Goal: Navigation & Orientation: Find specific page/section

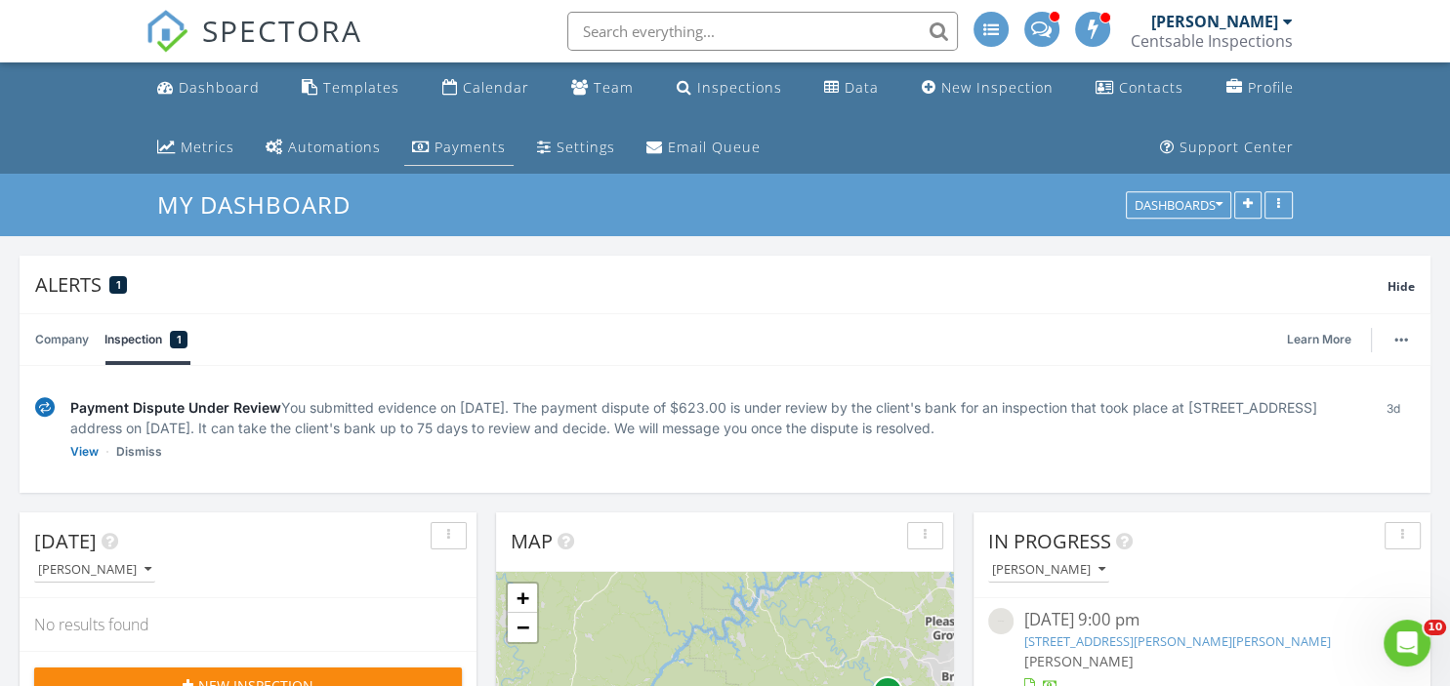
click at [452, 145] on div "Payments" at bounding box center [469, 147] width 71 height 19
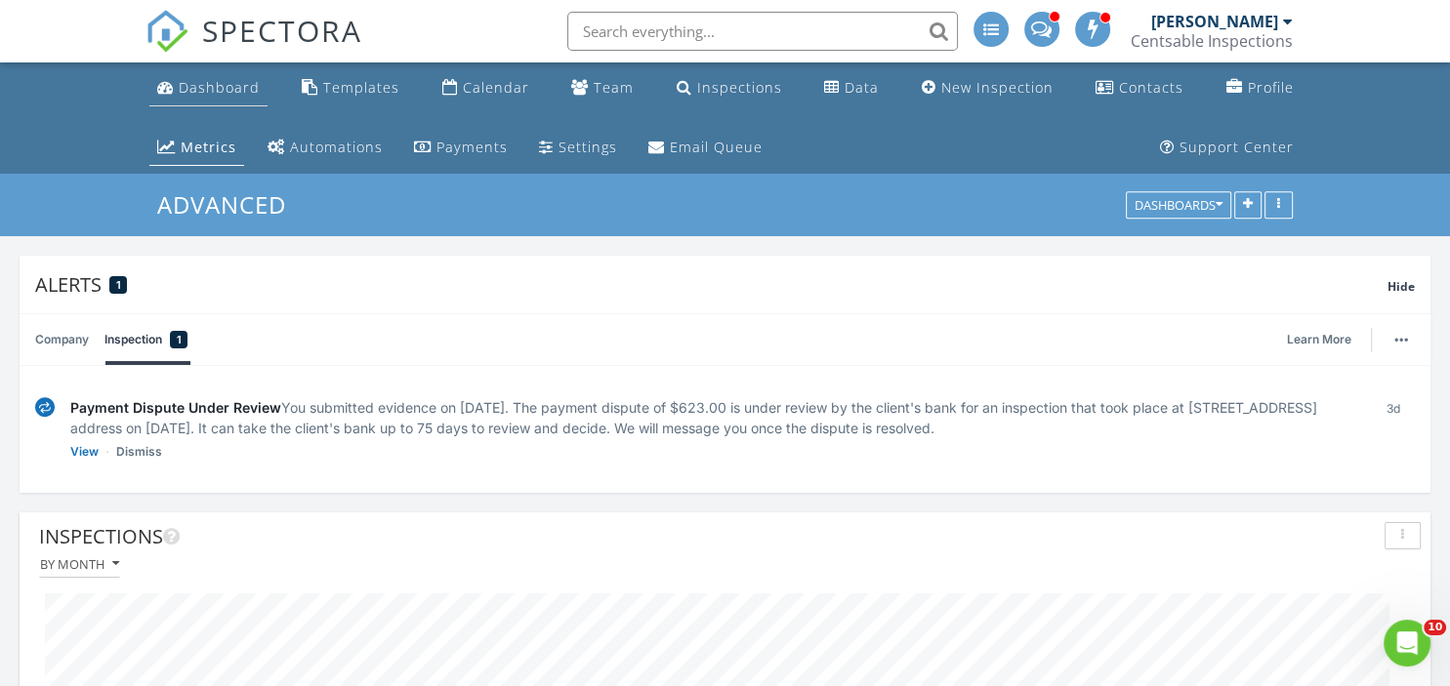
click at [209, 89] on div "Dashboard" at bounding box center [219, 87] width 81 height 19
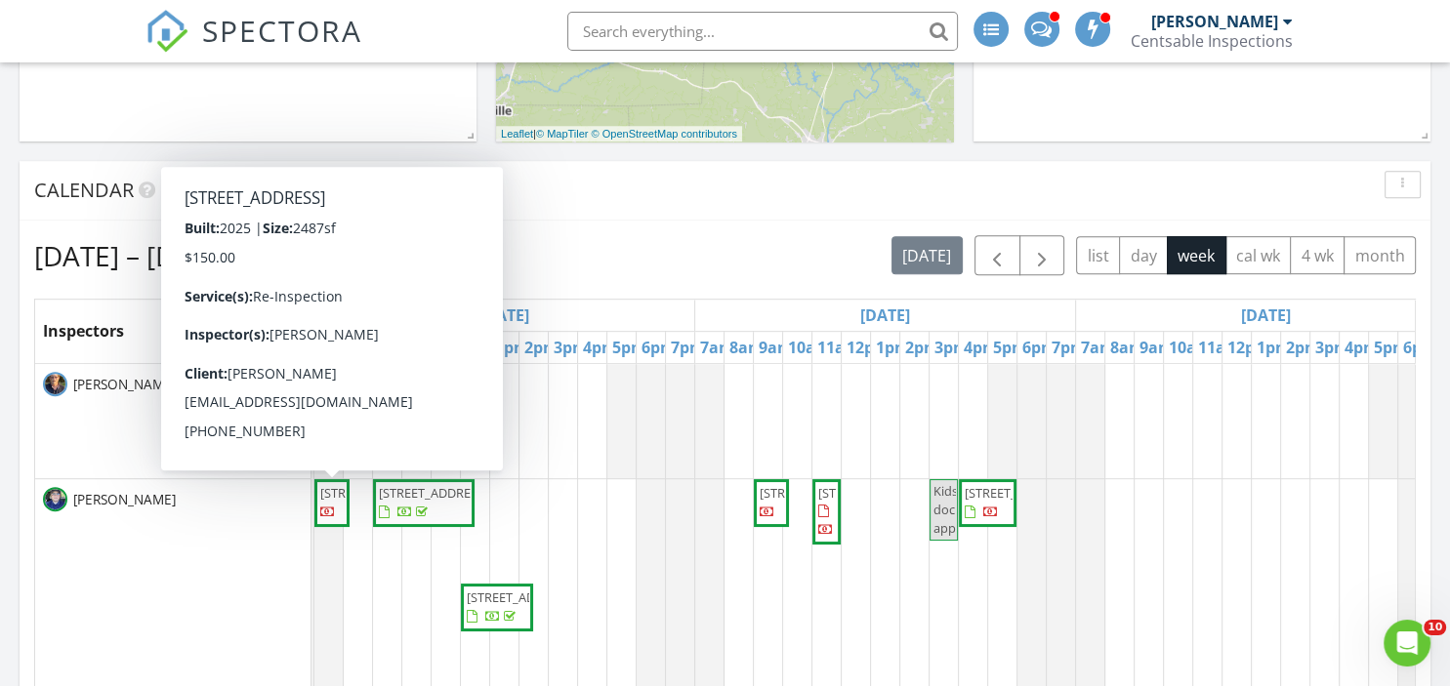
scroll to position [927, 0]
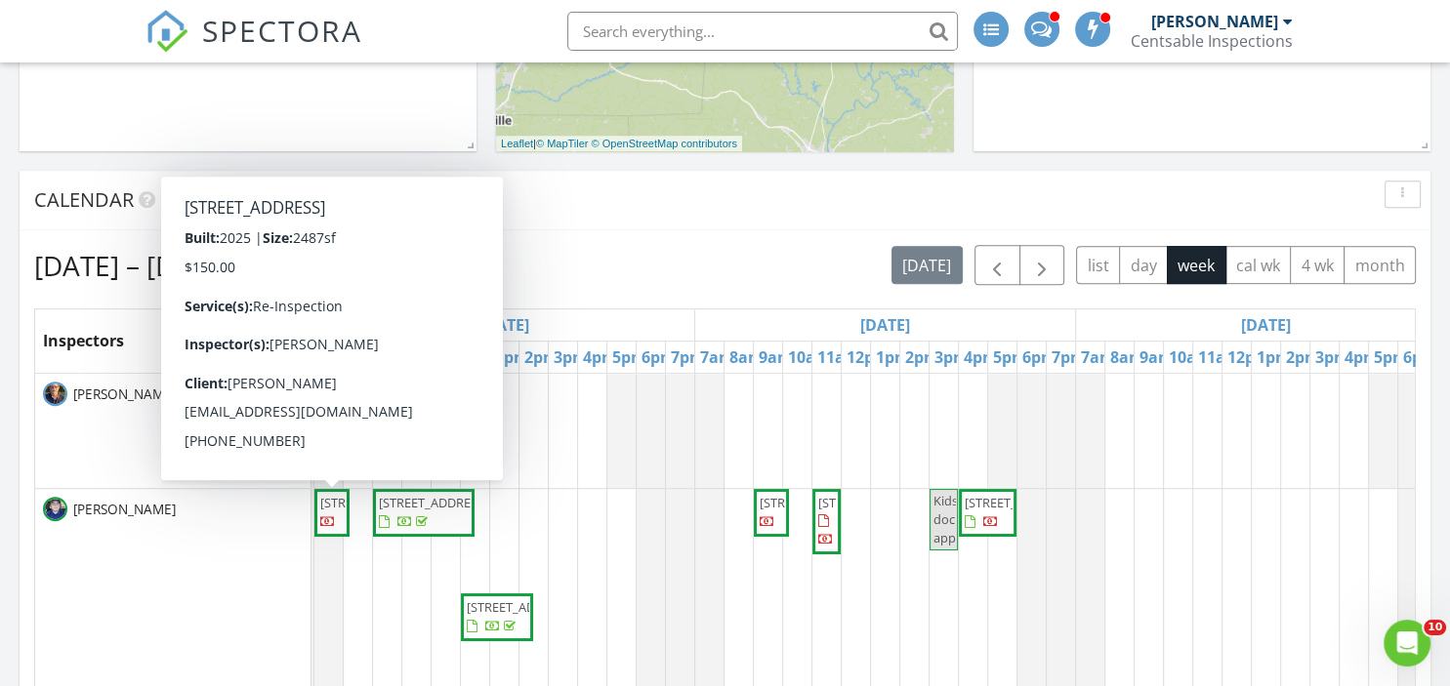
click at [323, 512] on span "7058 Valley Bridge Rd, Bessemer 35023" at bounding box center [374, 503] width 109 height 18
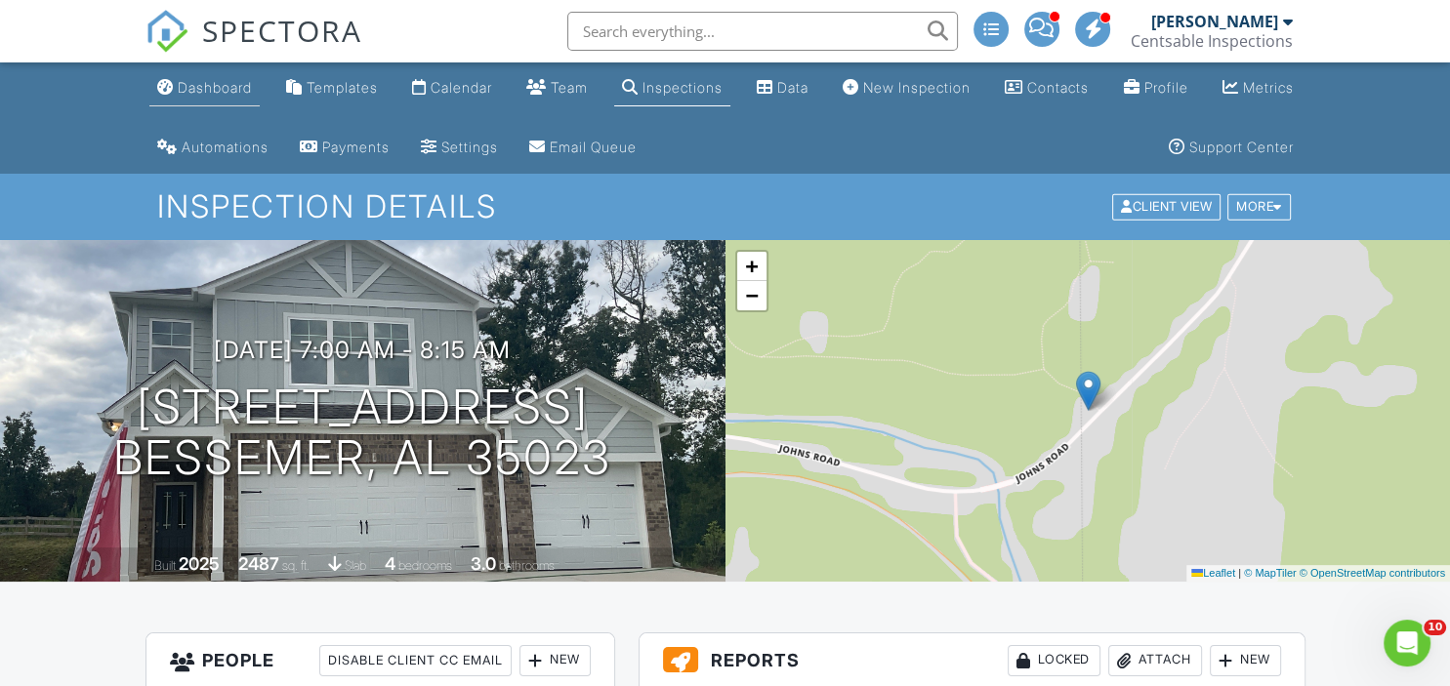
click at [225, 91] on div "Dashboard" at bounding box center [215, 87] width 74 height 17
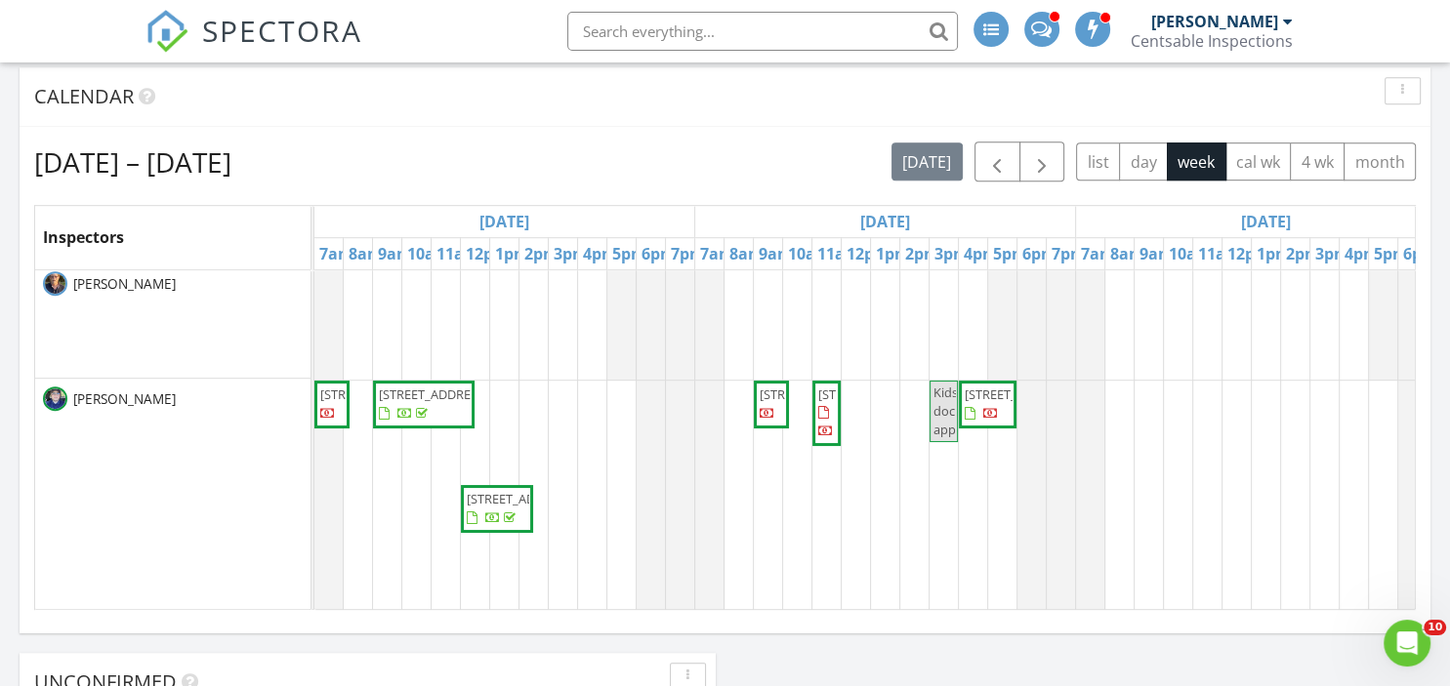
scroll to position [12, 0]
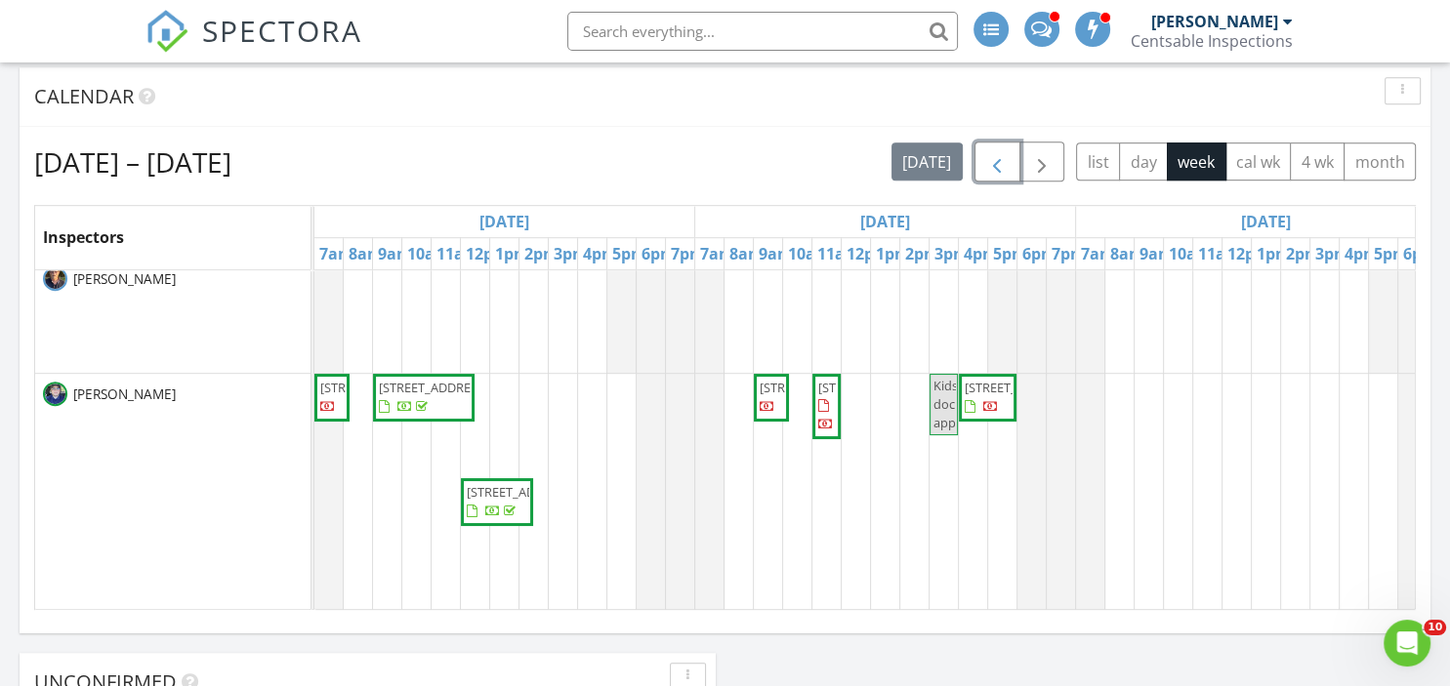
click at [1004, 166] on span "button" at bounding box center [996, 161] width 23 height 23
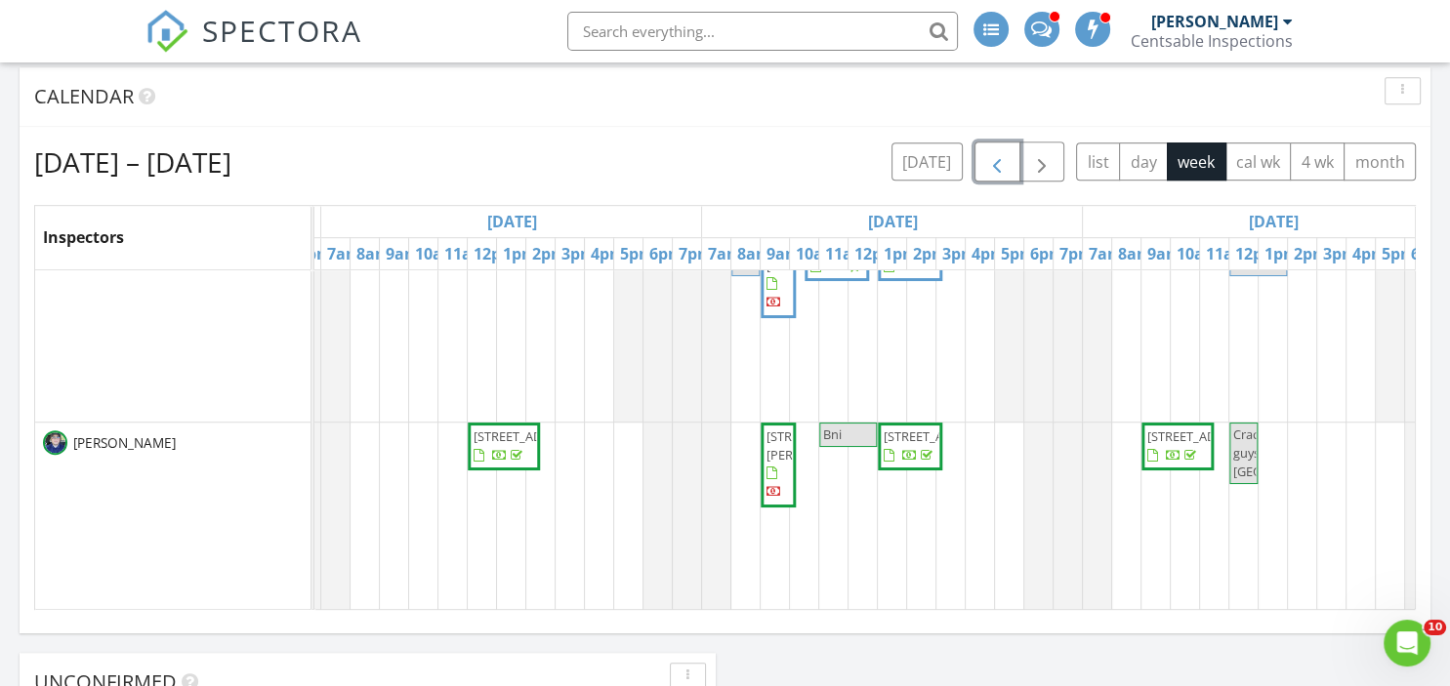
scroll to position [66, 1564]
